Goal: Find contact information: Find contact information

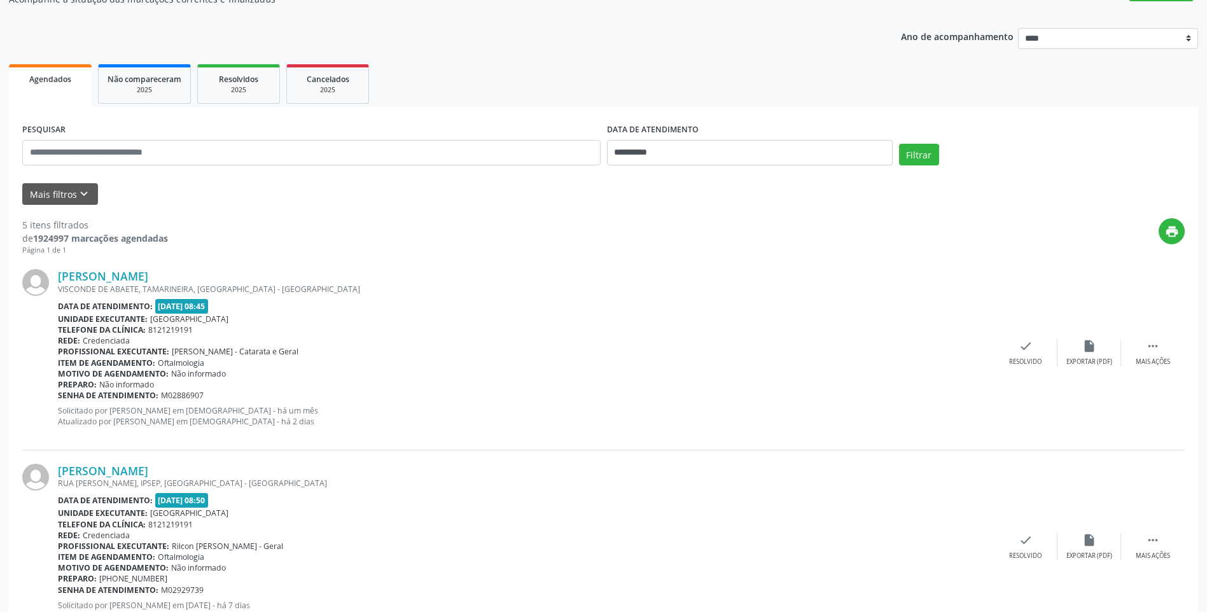
scroll to position [127, 0]
drag, startPoint x: 183, startPoint y: 270, endPoint x: 60, endPoint y: 270, distance: 122.2
click at [60, 270] on div "[PERSON_NAME]" at bounding box center [526, 275] width 936 height 14
copy link "[PERSON_NAME]"
click at [148, 281] on link "[PERSON_NAME]" at bounding box center [103, 275] width 90 height 14
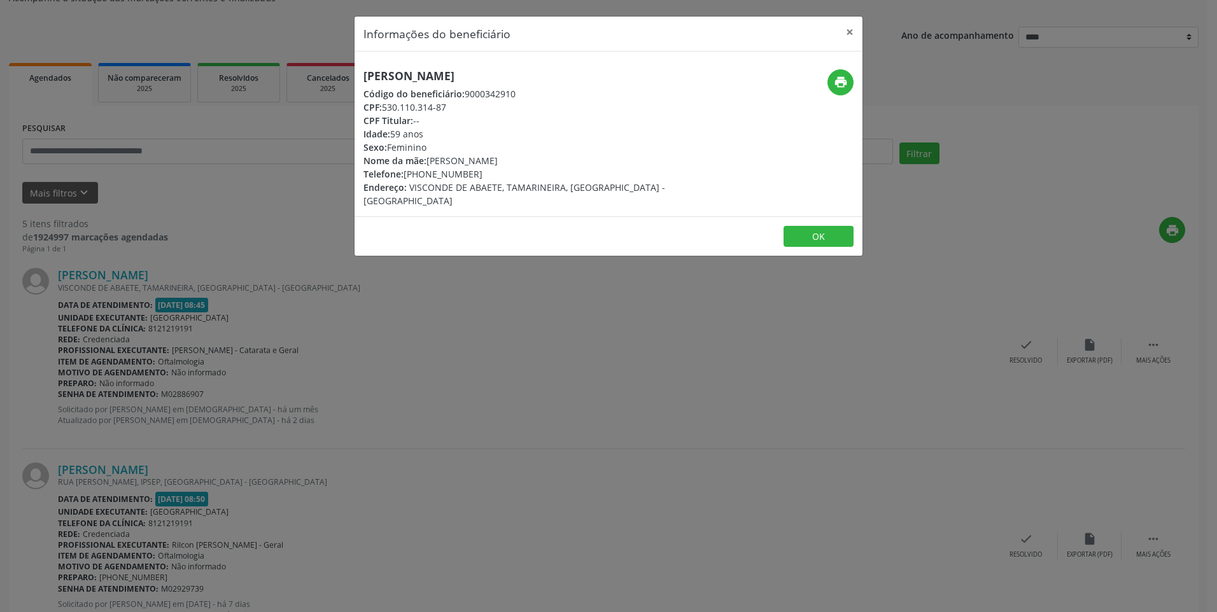
click at [423, 169] on div "Telefone: [PHONE_NUMBER]" at bounding box center [523, 173] width 321 height 13
drag, startPoint x: 406, startPoint y: 174, endPoint x: 475, endPoint y: 171, distance: 68.8
click at [475, 171] on div "Telefone: [PHONE_NUMBER]" at bounding box center [523, 173] width 321 height 13
copy div "[PHONE_NUMBER]"
drag, startPoint x: 364, startPoint y: 78, endPoint x: 534, endPoint y: 80, distance: 169.9
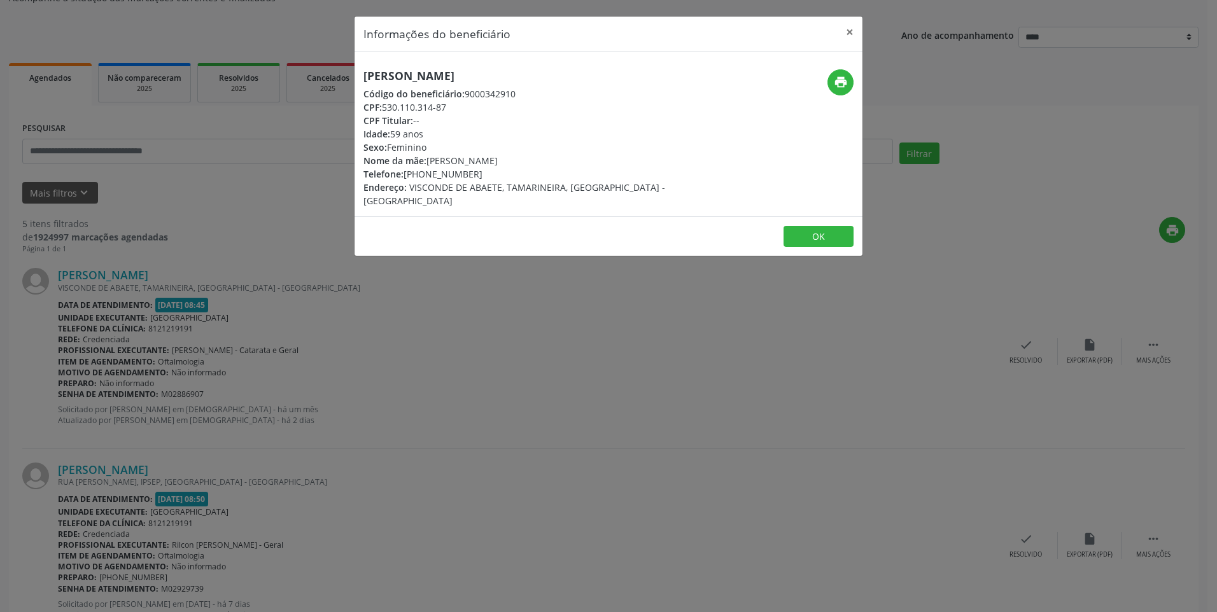
click at [534, 80] on h5 "[PERSON_NAME]" at bounding box center [523, 75] width 321 height 13
copy h5 "[PERSON_NAME]"
click at [853, 32] on button "×" at bounding box center [849, 32] width 25 height 31
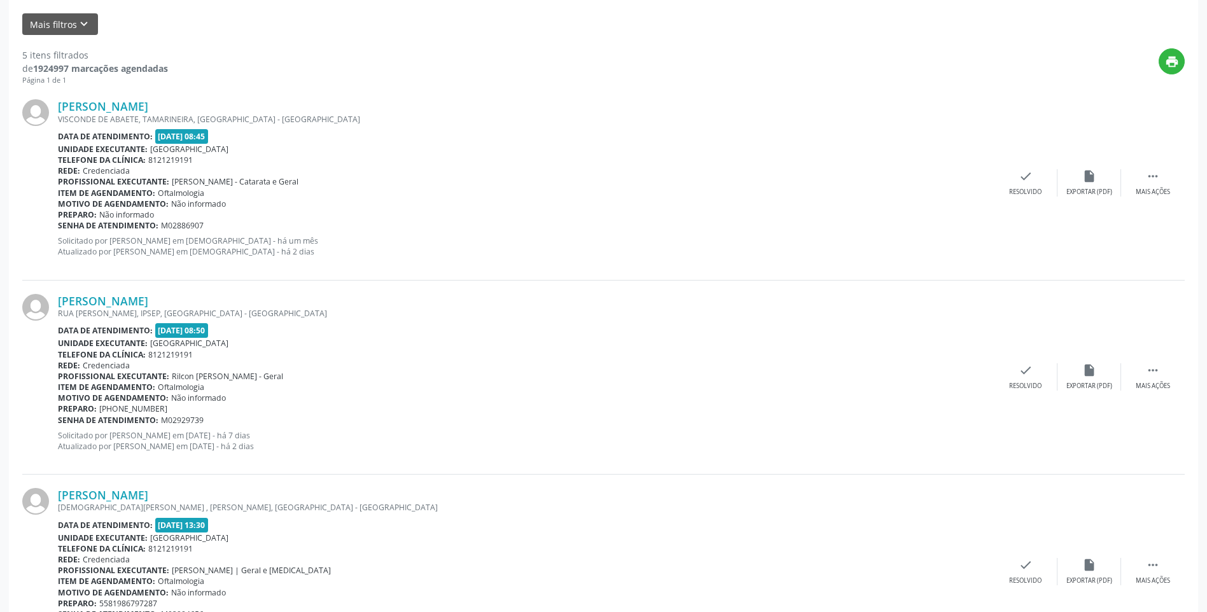
scroll to position [318, 0]
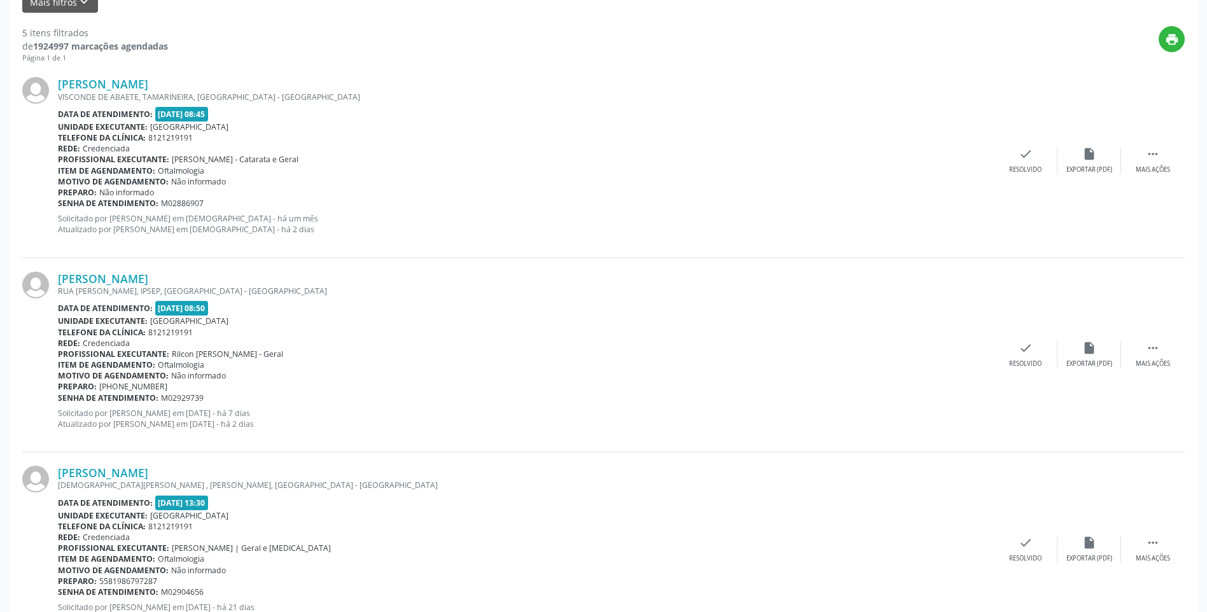
click at [119, 270] on div "[PERSON_NAME] [GEOGRAPHIC_DATA][PERSON_NAME], [GEOGRAPHIC_DATA], [GEOGRAPHIC_DA…" at bounding box center [603, 355] width 1163 height 194
click at [129, 279] on link "[PERSON_NAME]" at bounding box center [103, 279] width 90 height 14
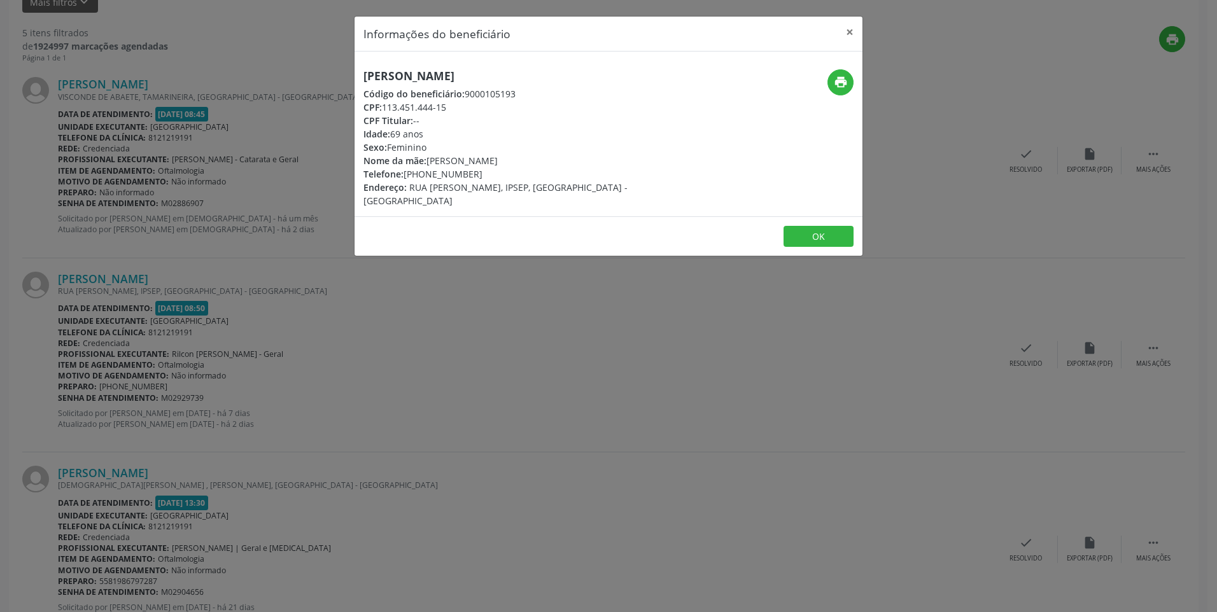
drag, startPoint x: 408, startPoint y: 172, endPoint x: 465, endPoint y: 173, distance: 57.3
click at [465, 173] on div "Telefone: [PHONE_NUMBER]" at bounding box center [523, 173] width 321 height 13
drag, startPoint x: 465, startPoint y: 173, endPoint x: 409, endPoint y: 174, distance: 56.6
click at [427, 181] on div "Endereço: [GEOGRAPHIC_DATA][PERSON_NAME], [GEOGRAPHIC_DATA], [GEOGRAPHIC_DATA] …" at bounding box center [523, 194] width 321 height 27
drag, startPoint x: 404, startPoint y: 176, endPoint x: 467, endPoint y: 173, distance: 63.0
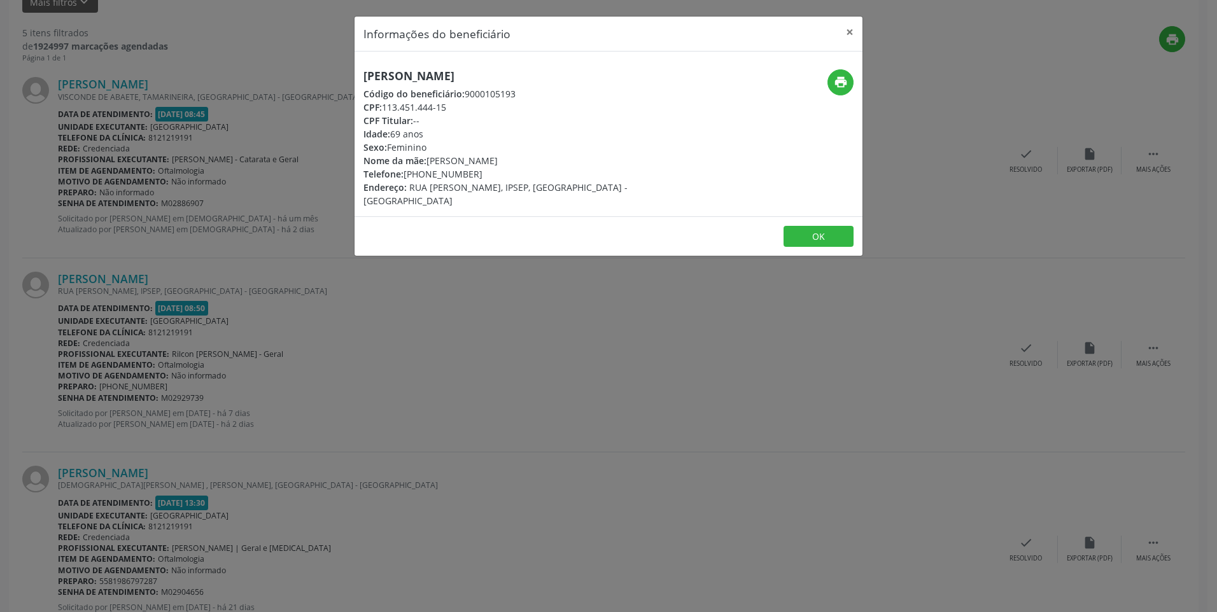
click at [467, 173] on div "Telefone: [PHONE_NUMBER]" at bounding box center [523, 173] width 321 height 13
drag, startPoint x: 467, startPoint y: 173, endPoint x: 423, endPoint y: 174, distance: 43.9
click at [440, 173] on div "Telefone: [PHONE_NUMBER]" at bounding box center [523, 173] width 321 height 13
drag, startPoint x: 408, startPoint y: 174, endPoint x: 474, endPoint y: 174, distance: 66.2
click at [474, 174] on div "Telefone: [PHONE_NUMBER]" at bounding box center [523, 173] width 321 height 13
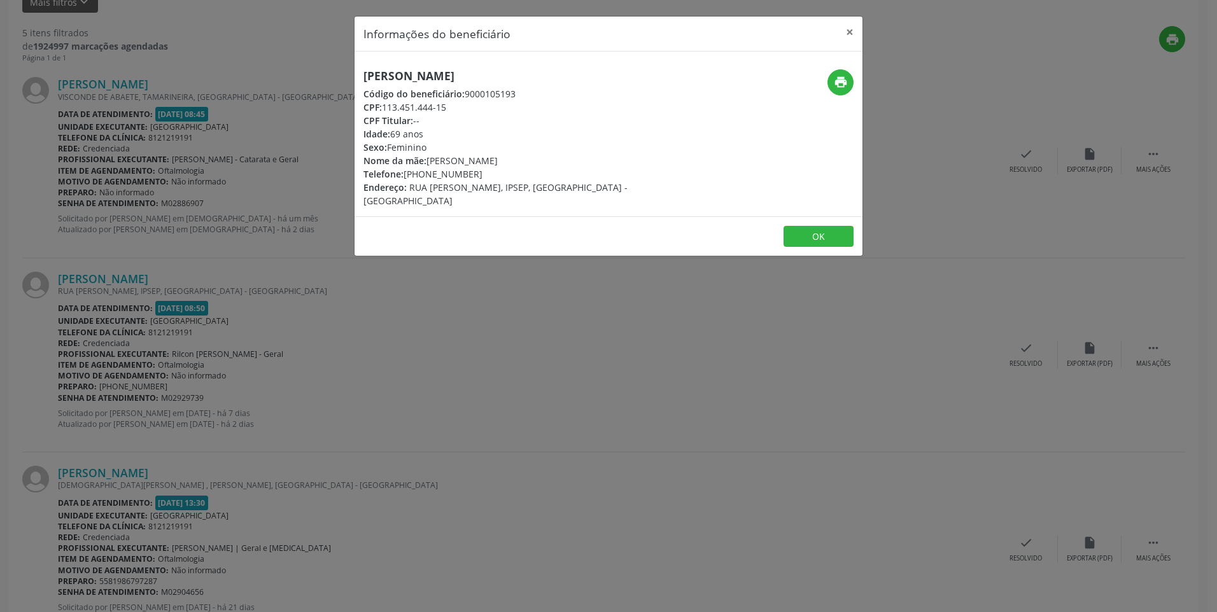
copy div "[PHONE_NUMBER]"
drag, startPoint x: 367, startPoint y: 76, endPoint x: 485, endPoint y: 81, distance: 117.9
click at [485, 81] on h5 "[PERSON_NAME]" at bounding box center [523, 75] width 321 height 13
copy h5 "[PERSON_NAME]"
click at [849, 35] on button "×" at bounding box center [849, 32] width 25 height 31
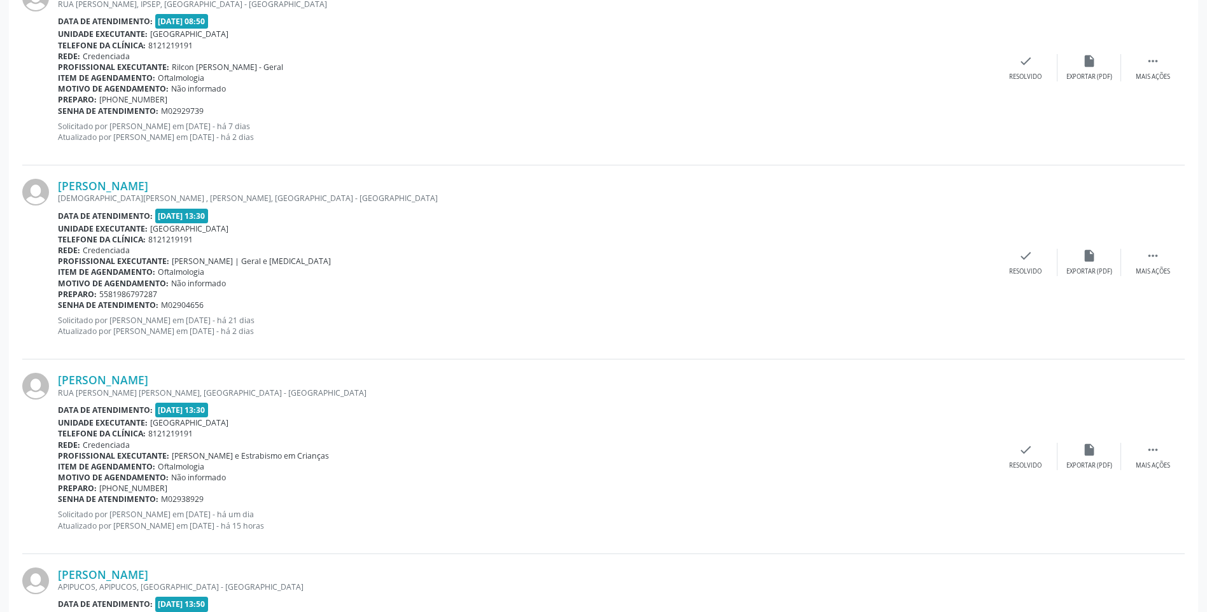
scroll to position [636, 0]
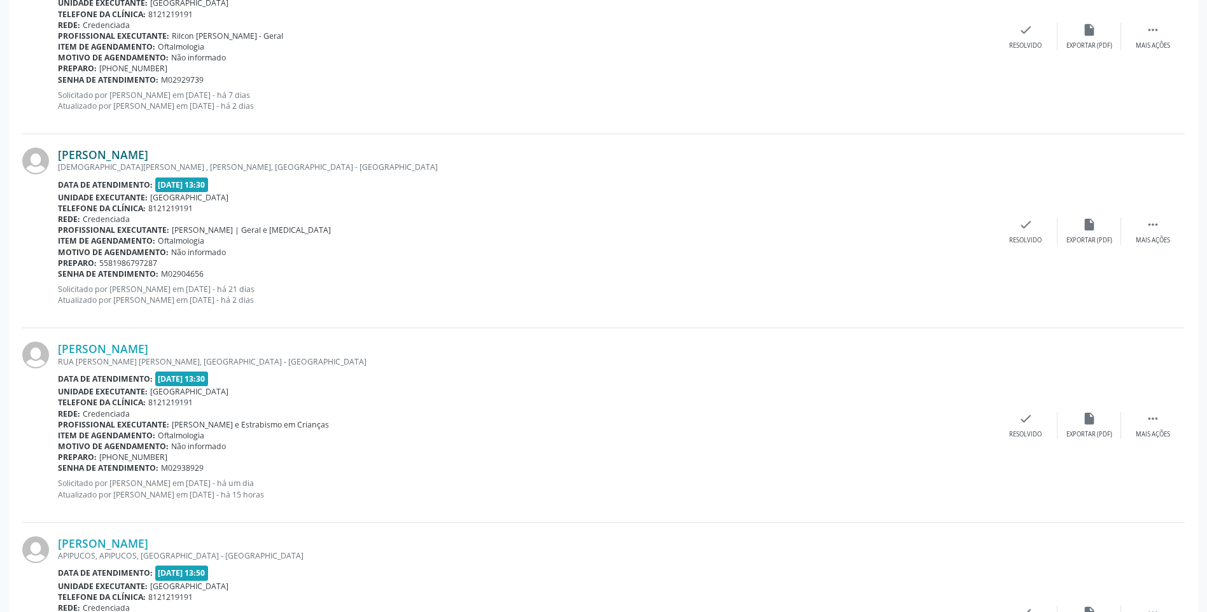
drag, startPoint x: 144, startPoint y: 156, endPoint x: 59, endPoint y: 160, distance: 86.0
click at [59, 160] on div "[PERSON_NAME]" at bounding box center [526, 155] width 936 height 14
copy link "[PERSON_NAME]"
drag, startPoint x: 143, startPoint y: 146, endPoint x: 220, endPoint y: 153, distance: 76.7
click at [143, 146] on div "[PERSON_NAME] PROFETA [PERSON_NAME] , [PERSON_NAME], [GEOGRAPHIC_DATA] - PE Dat…" at bounding box center [603, 231] width 1163 height 194
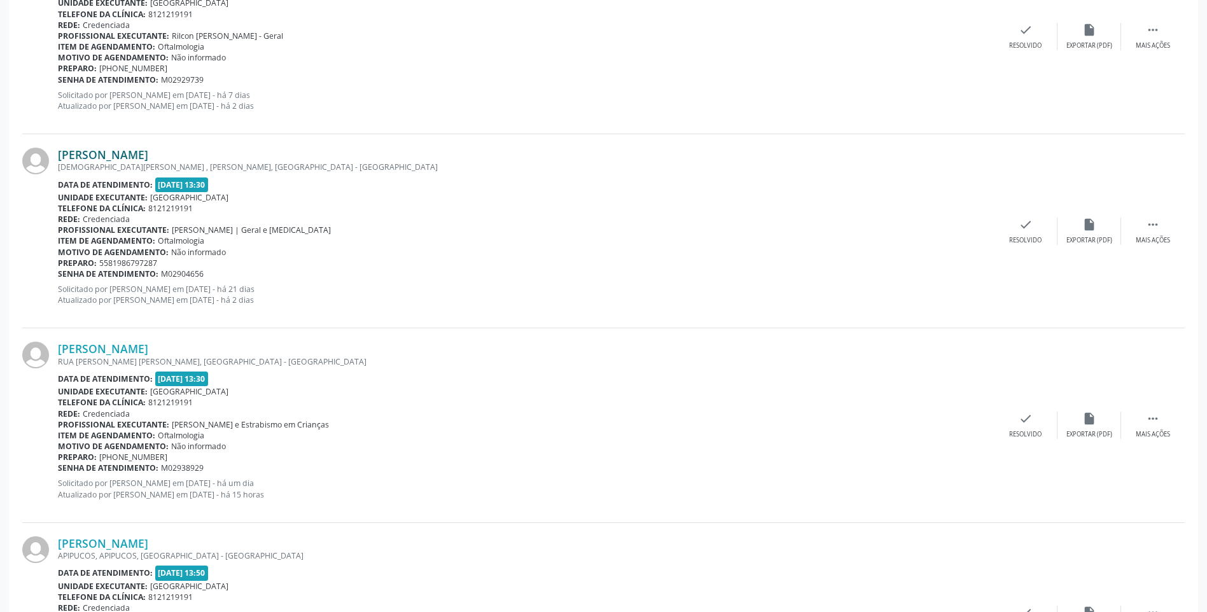
click at [120, 151] on link "[PERSON_NAME]" at bounding box center [103, 155] width 90 height 14
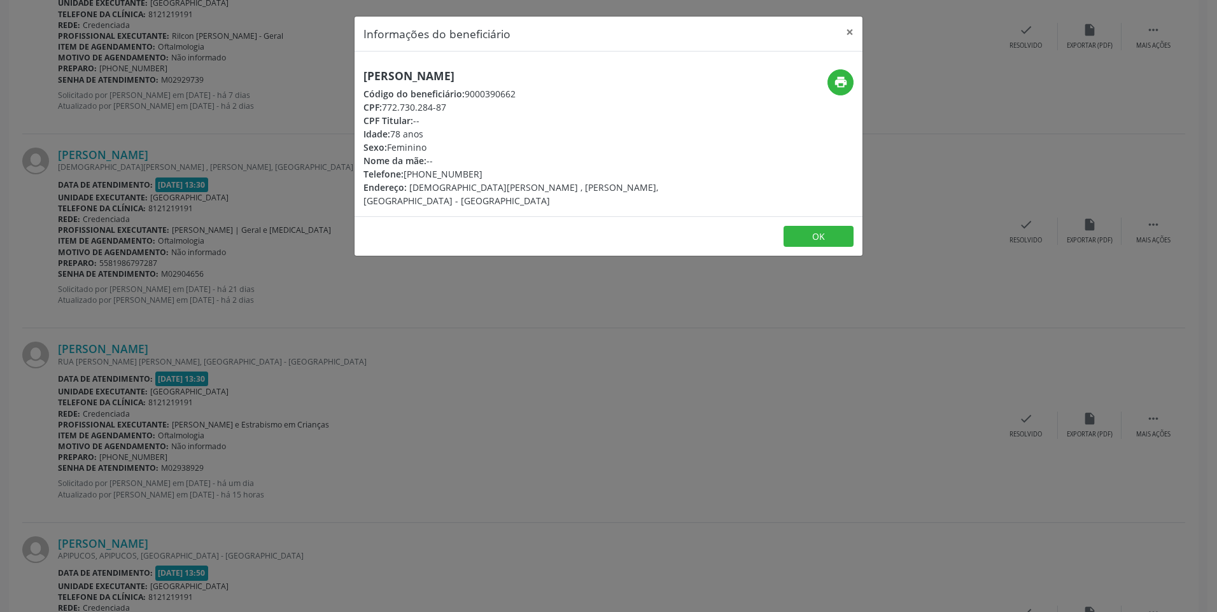
drag, startPoint x: 405, startPoint y: 176, endPoint x: 470, endPoint y: 178, distance: 64.3
click at [470, 178] on div "Telefone: [PHONE_NUMBER]" at bounding box center [523, 173] width 321 height 13
copy div "[PHONE_NUMBER]"
drag, startPoint x: 367, startPoint y: 73, endPoint x: 473, endPoint y: 80, distance: 106.5
click at [473, 80] on h5 "[PERSON_NAME]" at bounding box center [523, 75] width 321 height 13
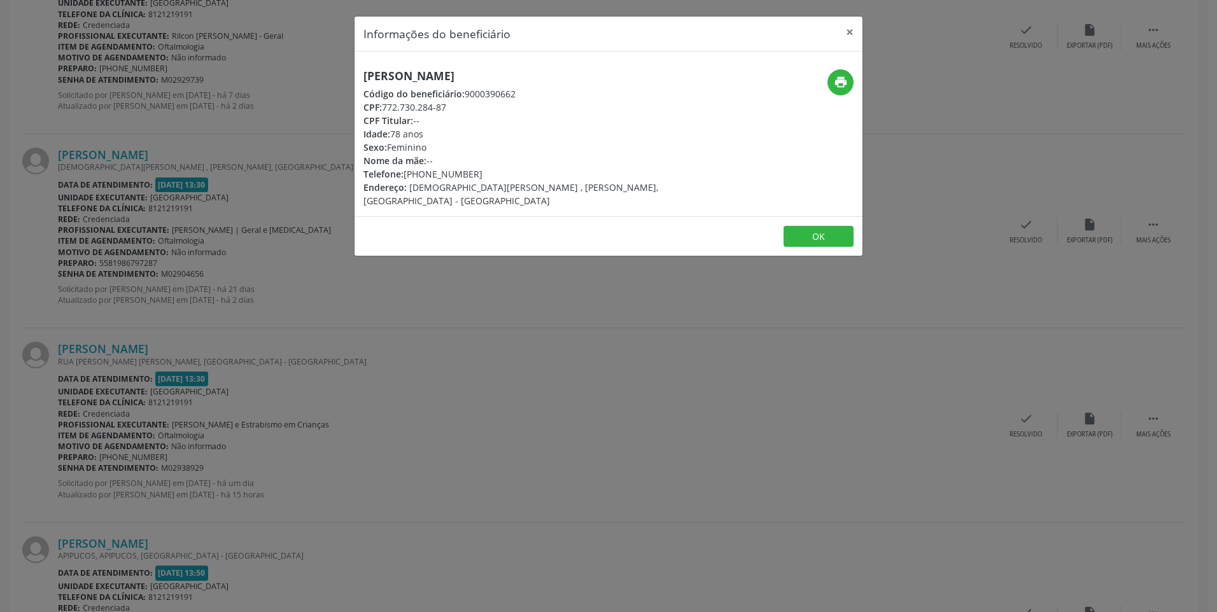
drag, startPoint x: 473, startPoint y: 80, endPoint x: 409, endPoint y: 81, distance: 64.9
click at [409, 81] on h5 "[PERSON_NAME]" at bounding box center [523, 75] width 321 height 13
drag, startPoint x: 364, startPoint y: 75, endPoint x: 535, endPoint y: 77, distance: 171.2
click at [535, 77] on h5 "[PERSON_NAME]" at bounding box center [523, 75] width 321 height 13
copy h5 "[PERSON_NAME]"
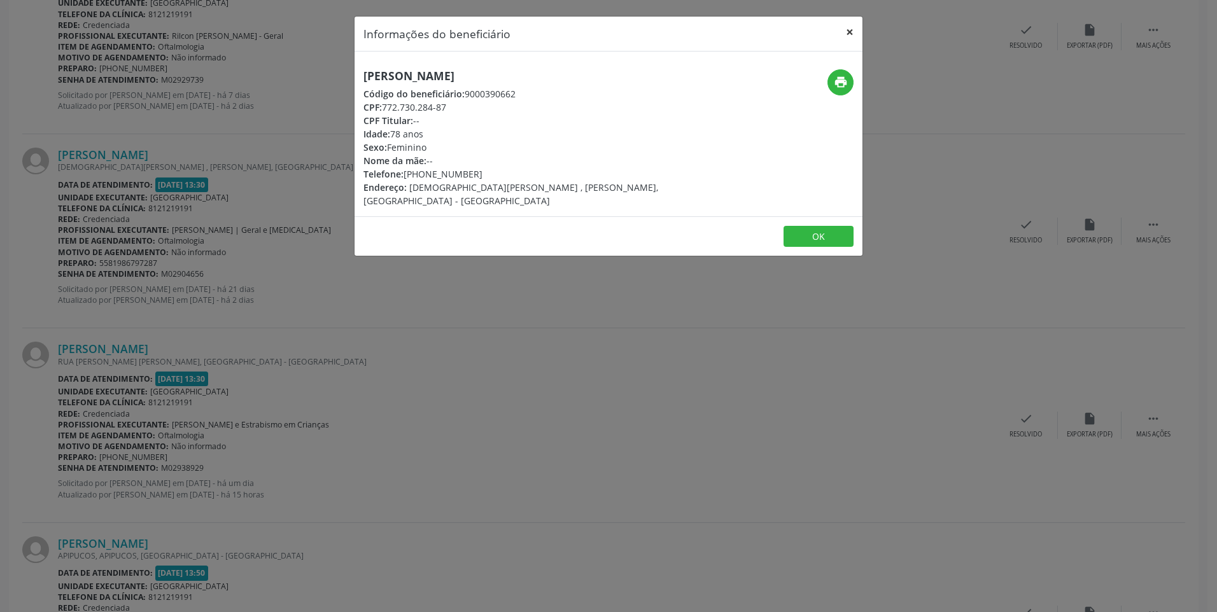
click at [855, 30] on button "×" at bounding box center [849, 32] width 25 height 31
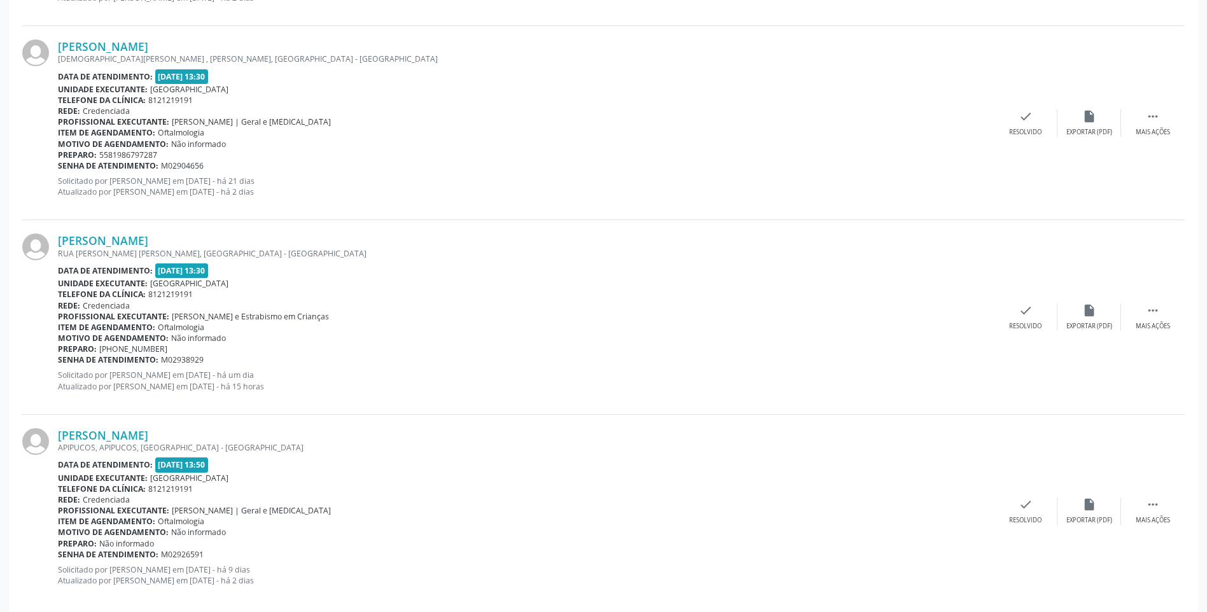
scroll to position [763, 0]
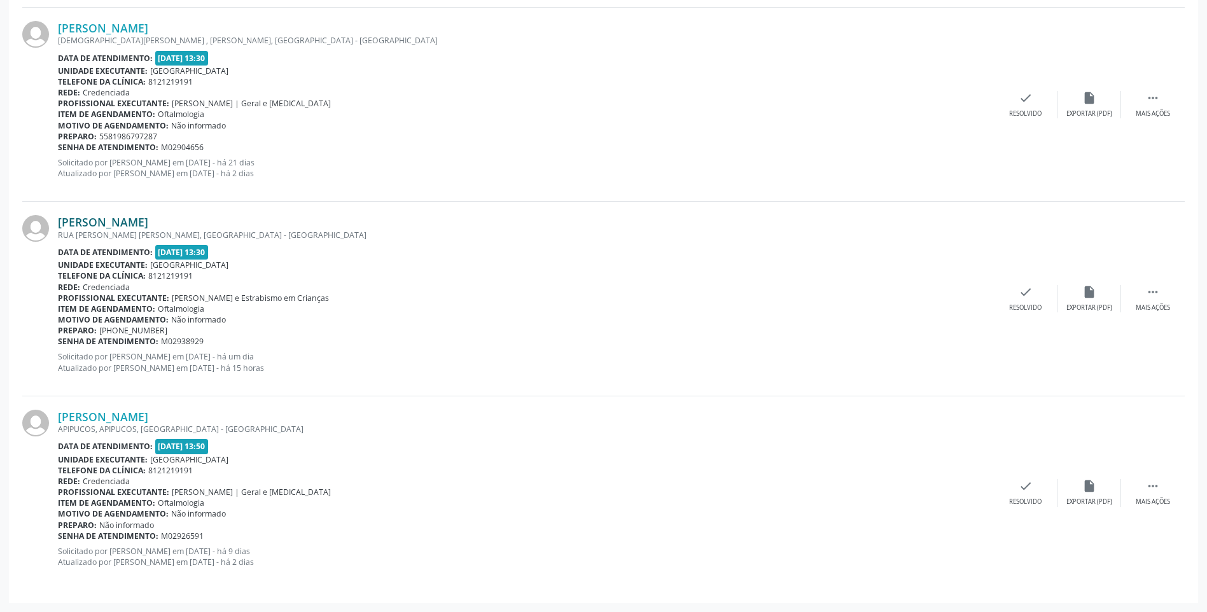
click at [148, 222] on link "[PERSON_NAME]" at bounding box center [103, 222] width 90 height 14
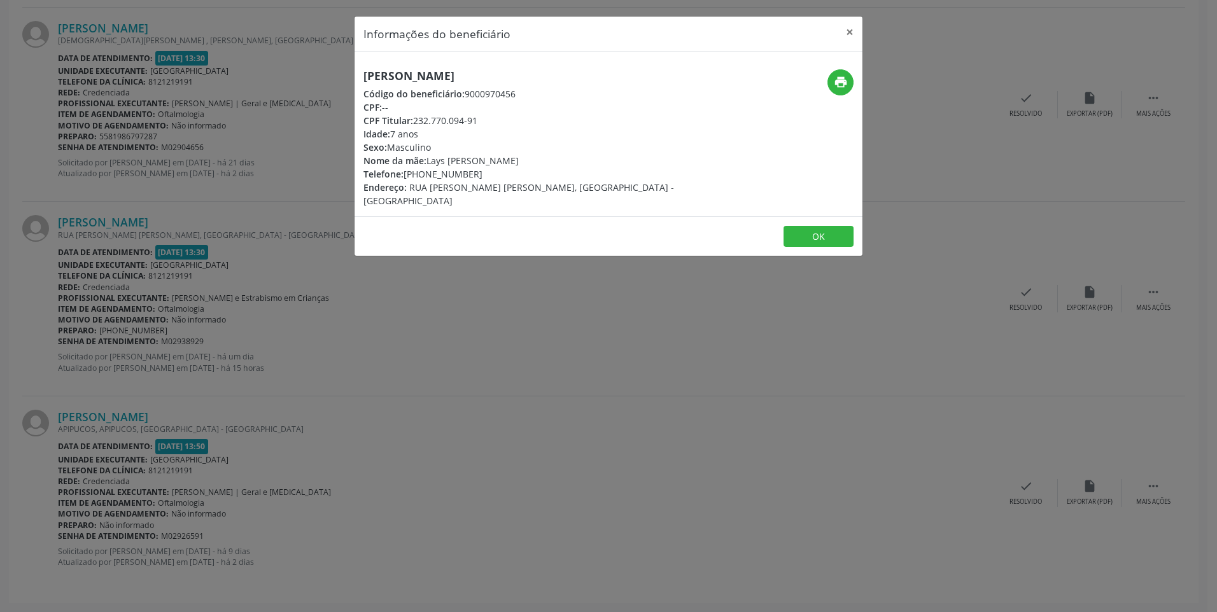
drag, startPoint x: 368, startPoint y: 77, endPoint x: 548, endPoint y: 81, distance: 180.1
click at [548, 81] on h5 "[PERSON_NAME]" at bounding box center [523, 75] width 321 height 13
copy h5 "[PERSON_NAME]"
click at [838, 78] on icon "print" at bounding box center [841, 82] width 14 height 14
drag, startPoint x: 408, startPoint y: 174, endPoint x: 467, endPoint y: 169, distance: 59.5
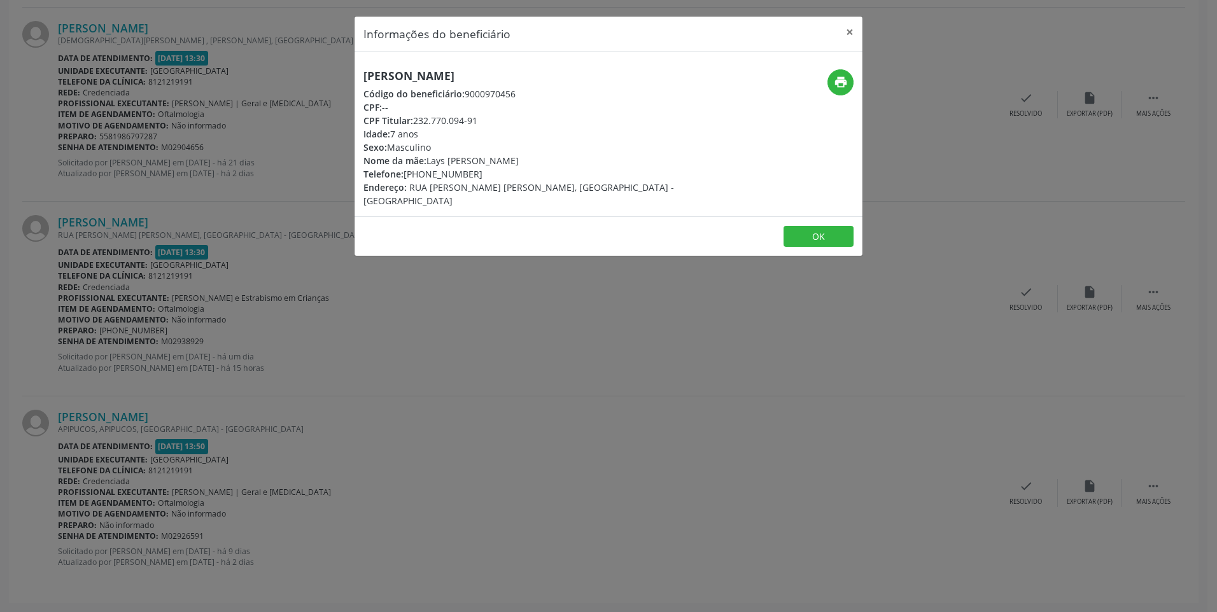
click at [467, 169] on div "Telefone: [PHONE_NUMBER]" at bounding box center [523, 173] width 321 height 13
drag, startPoint x: 467, startPoint y: 169, endPoint x: 415, endPoint y: 169, distance: 52.2
click at [415, 169] on div "Telefone: [PHONE_NUMBER]" at bounding box center [523, 173] width 321 height 13
drag, startPoint x: 405, startPoint y: 176, endPoint x: 479, endPoint y: 170, distance: 74.1
click at [479, 170] on div "Telefone: [PHONE_NUMBER]" at bounding box center [523, 173] width 321 height 13
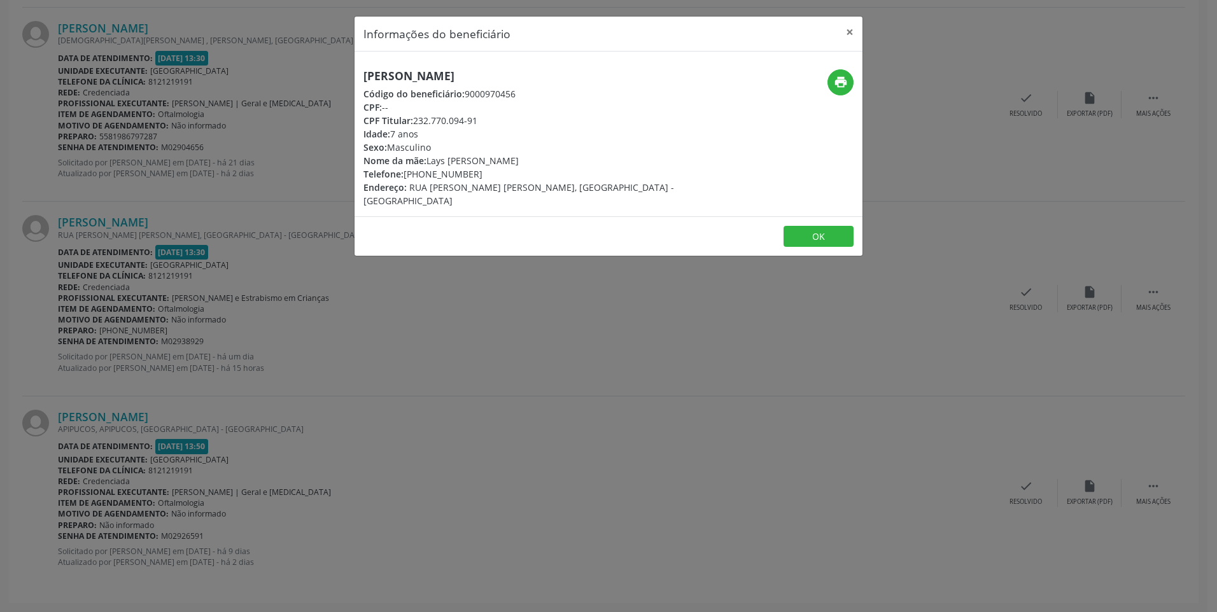
copy div "[PHONE_NUMBER]"
click at [849, 32] on button "×" at bounding box center [849, 32] width 25 height 31
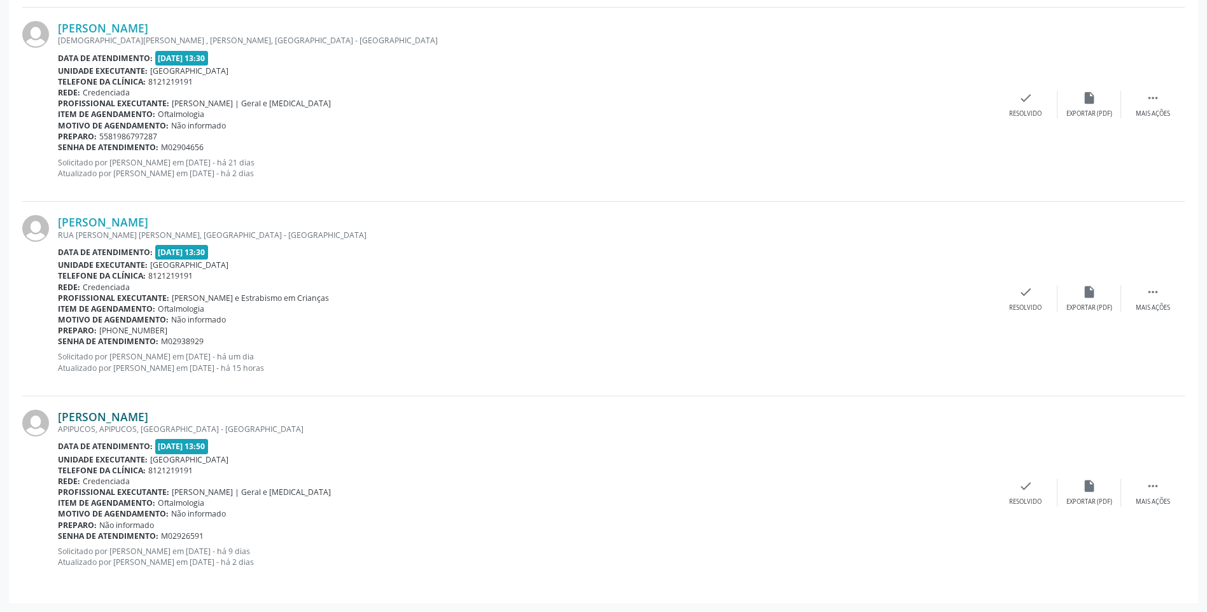
click at [101, 417] on link "[PERSON_NAME]" at bounding box center [103, 417] width 90 height 14
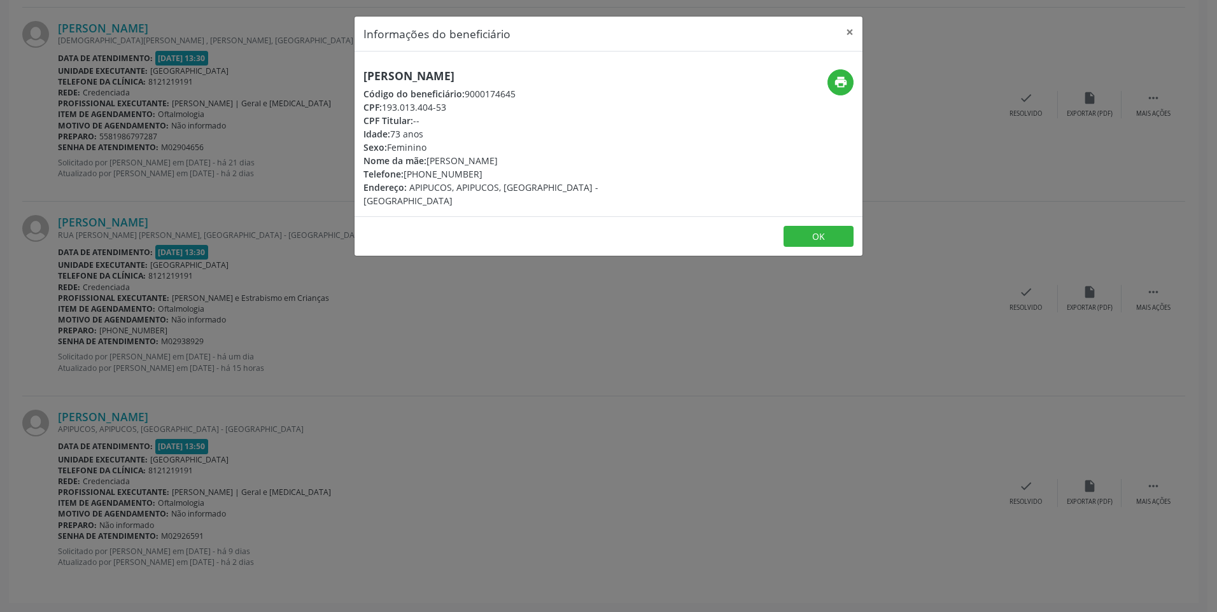
drag, startPoint x: 405, startPoint y: 175, endPoint x: 470, endPoint y: 171, distance: 65.0
click at [470, 171] on div "Telefone: [PHONE_NUMBER]" at bounding box center [523, 173] width 321 height 13
drag, startPoint x: 373, startPoint y: 74, endPoint x: 534, endPoint y: 84, distance: 161.3
click at [534, 84] on div "[PERSON_NAME] Código do beneficiário: 9000174645 CPF: 193.013.404-53 CPF Titula…" at bounding box center [523, 138] width 339 height 138
click at [852, 27] on button "×" at bounding box center [849, 32] width 25 height 31
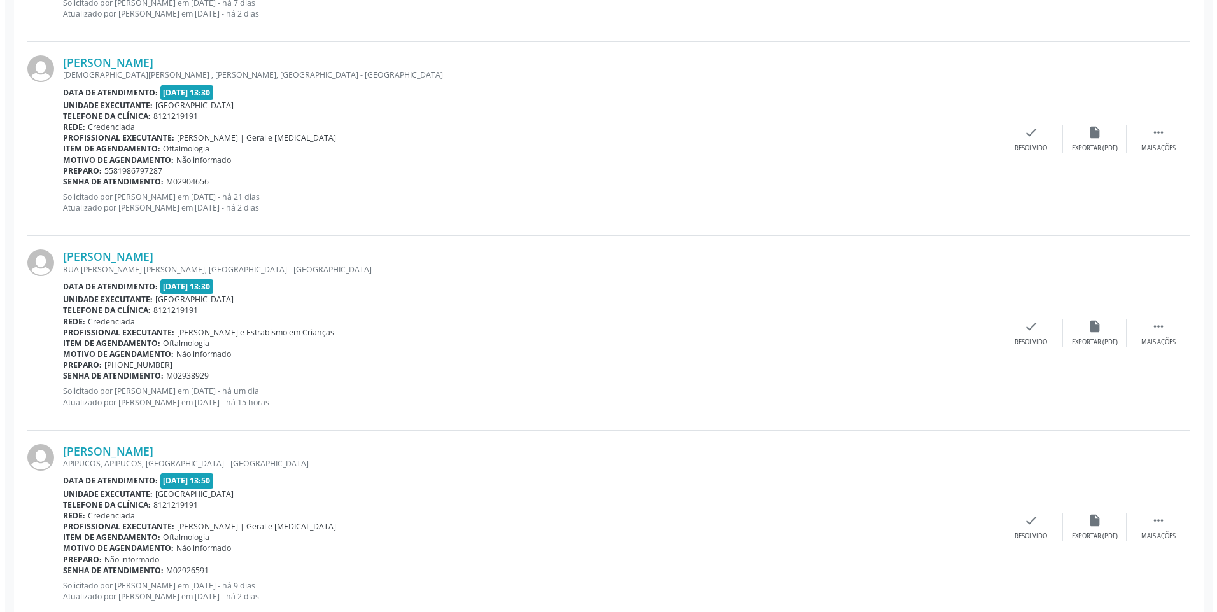
scroll to position [699, 0]
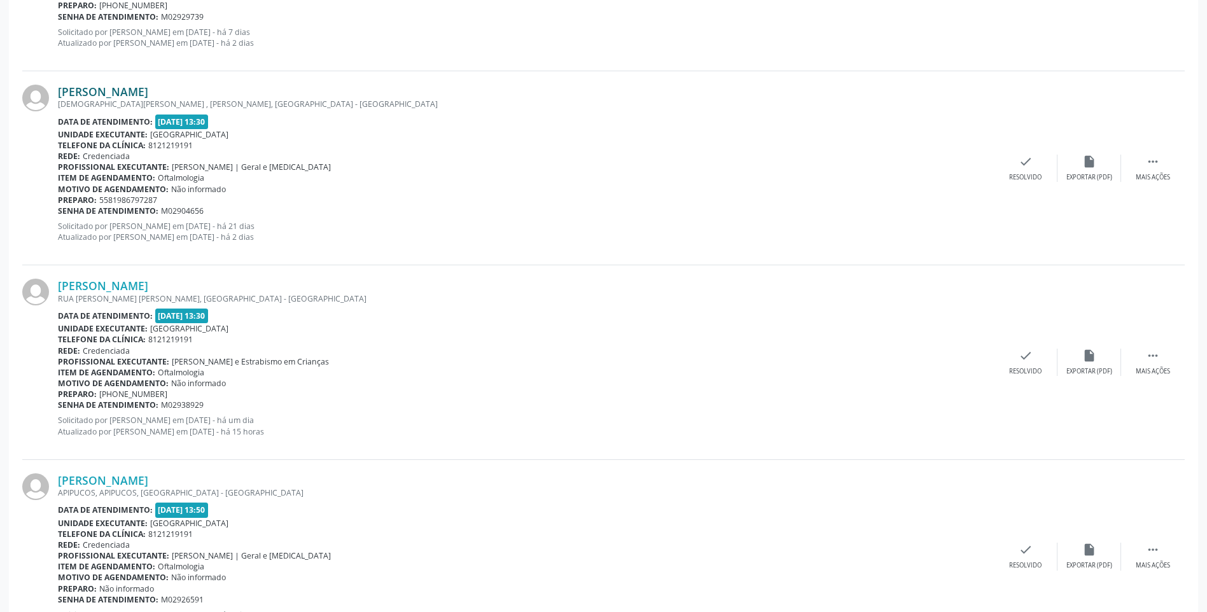
click at [148, 85] on link "[PERSON_NAME]" at bounding box center [103, 92] width 90 height 14
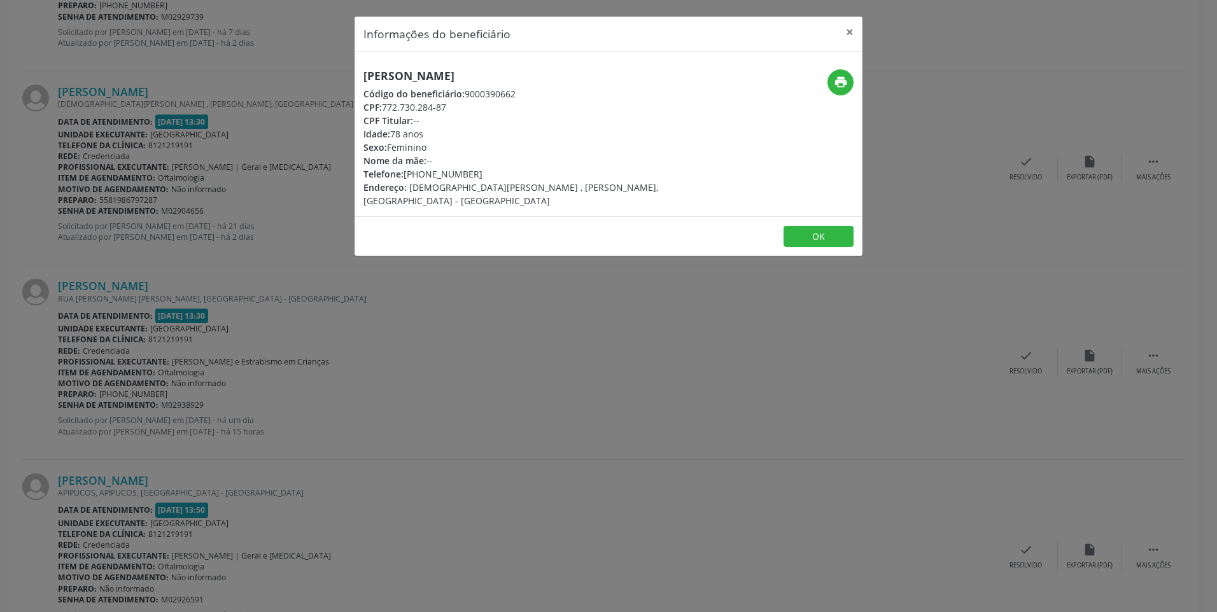
drag, startPoint x: 365, startPoint y: 76, endPoint x: 544, endPoint y: 78, distance: 178.8
click at [544, 78] on h5 "[PERSON_NAME]" at bounding box center [523, 75] width 321 height 13
click at [832, 79] on button "print" at bounding box center [840, 82] width 26 height 26
